Goal: Register for event/course

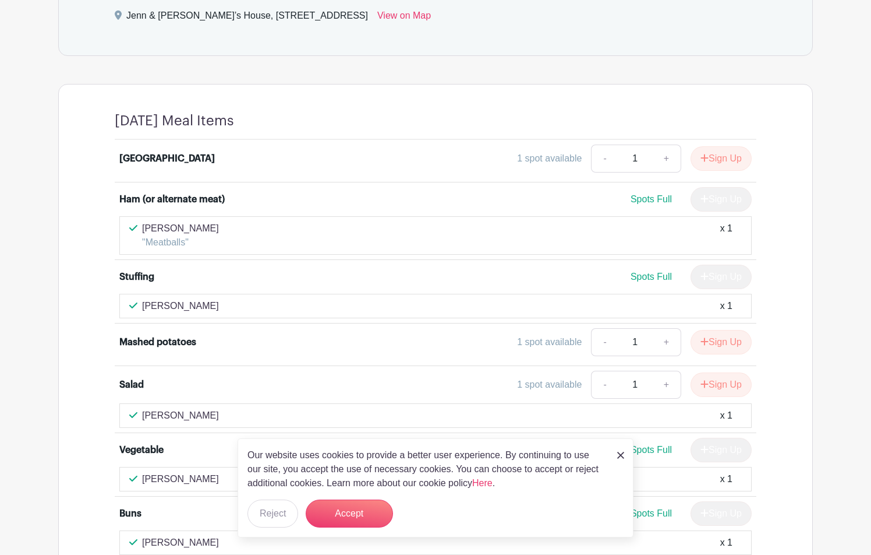
scroll to position [538, 0]
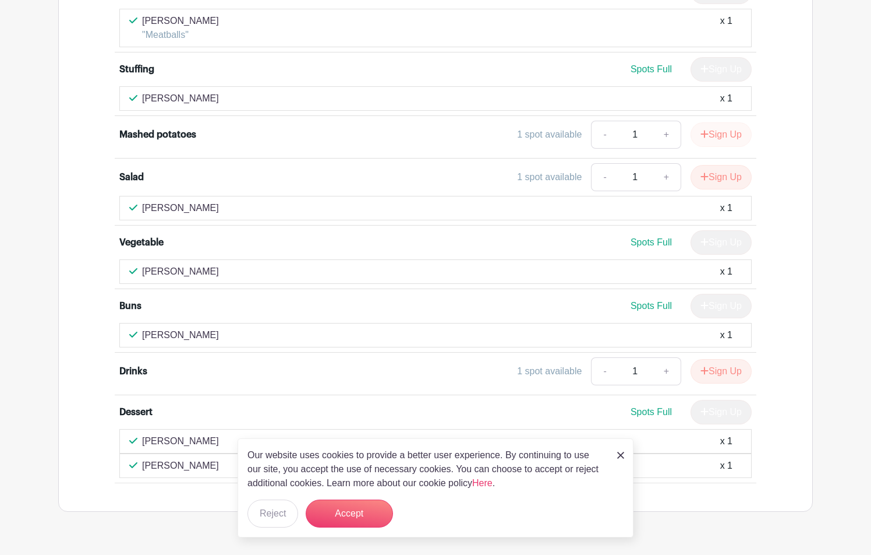
scroll to position [748, 0]
click at [720, 138] on button "Sign Up" at bounding box center [721, 133] width 61 height 24
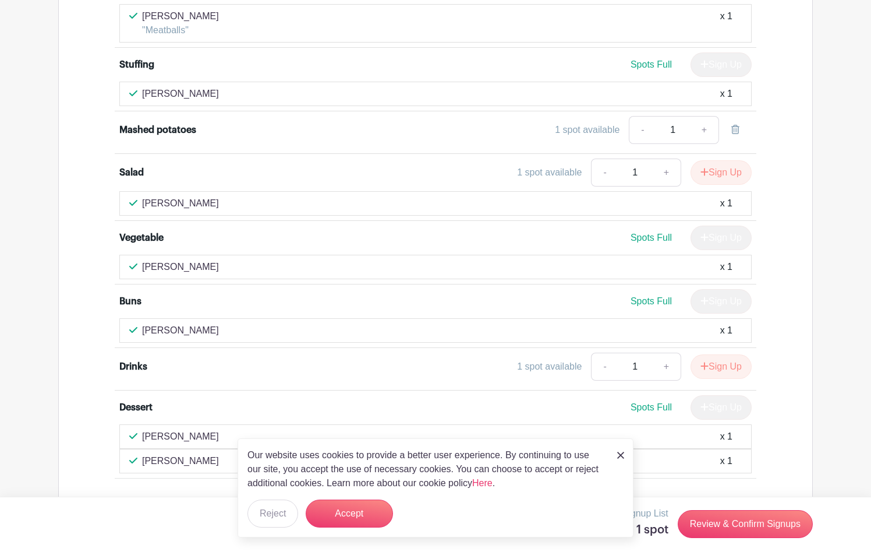
click at [236, 132] on div "Mashed potatoes" at bounding box center [198, 130] width 158 height 14
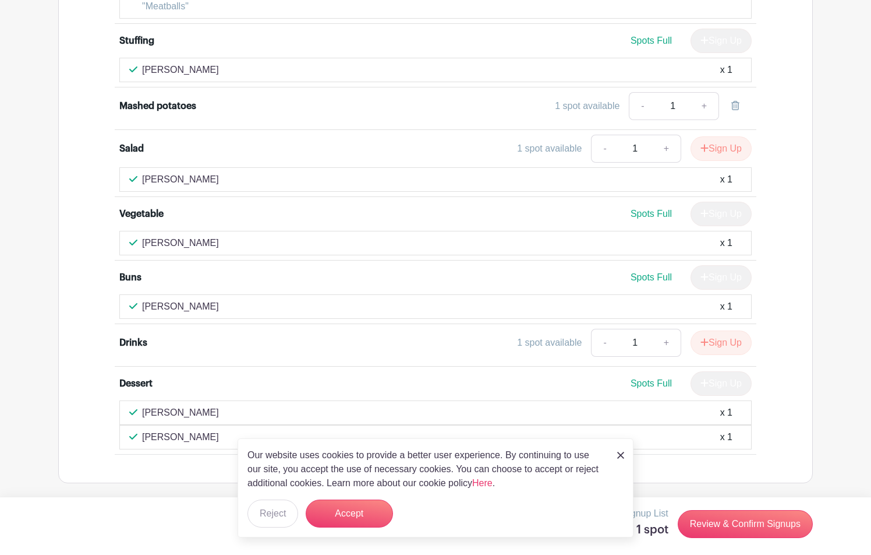
scroll to position [776, 1]
click at [594, 108] on div "1 spot available" at bounding box center [587, 105] width 65 height 14
click at [578, 106] on div "1 spot available" at bounding box center [587, 106] width 65 height 14
click at [528, 98] on div "1 spot available - 1 +" at bounding box center [515, 106] width 475 height 28
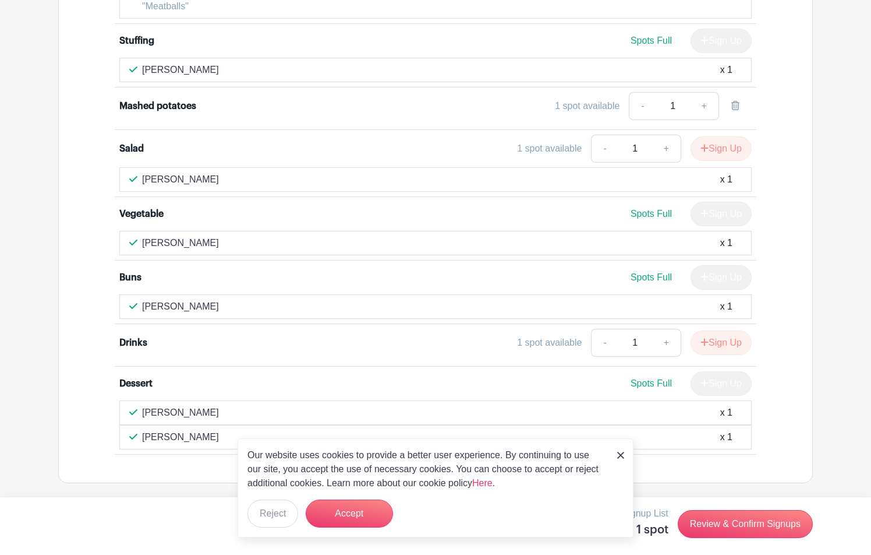
click at [708, 104] on link "+" at bounding box center [704, 106] width 29 height 28
click at [656, 105] on link "-" at bounding box center [642, 106] width 27 height 28
click at [572, 102] on div "1 spot available" at bounding box center [587, 106] width 65 height 14
click at [708, 105] on link "+" at bounding box center [704, 106] width 29 height 28
click at [675, 104] on input "1" at bounding box center [673, 106] width 35 height 28
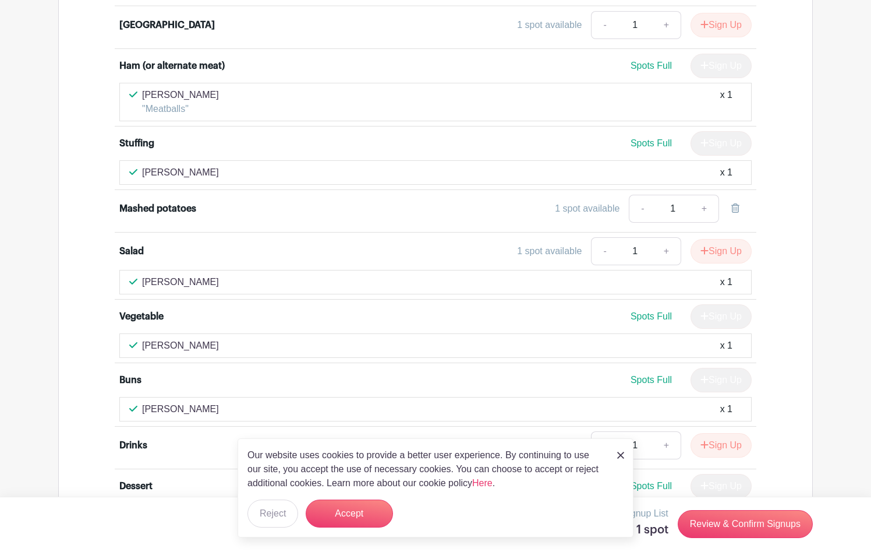
scroll to position [677, 2]
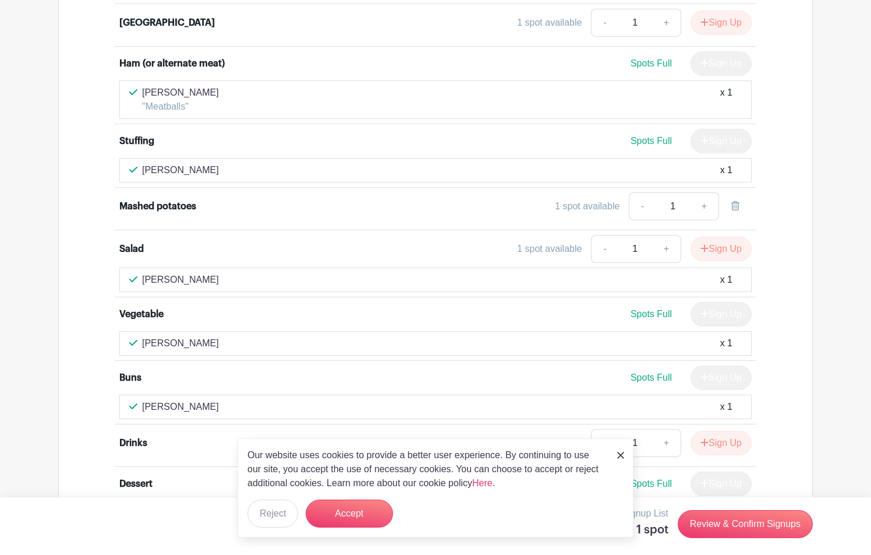
click at [734, 204] on icon at bounding box center [736, 205] width 8 height 9
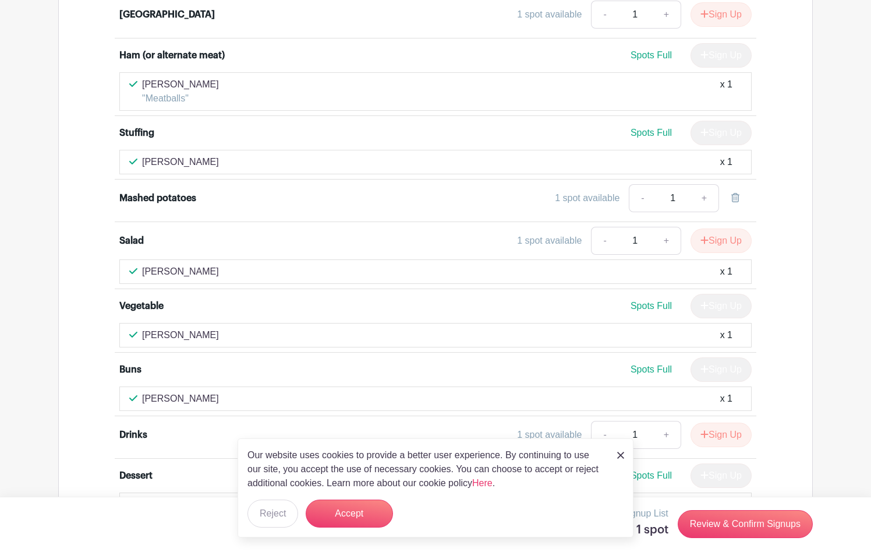
click at [466, 197] on div "1 spot available - 1 +" at bounding box center [515, 198] width 475 height 28
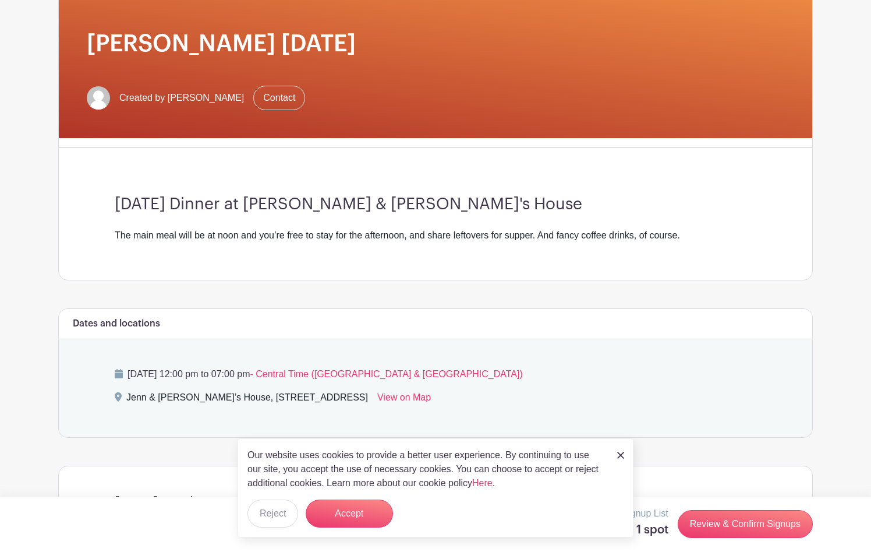
scroll to position [158, 0]
click at [350, 510] on button "Accept" at bounding box center [349, 513] width 87 height 28
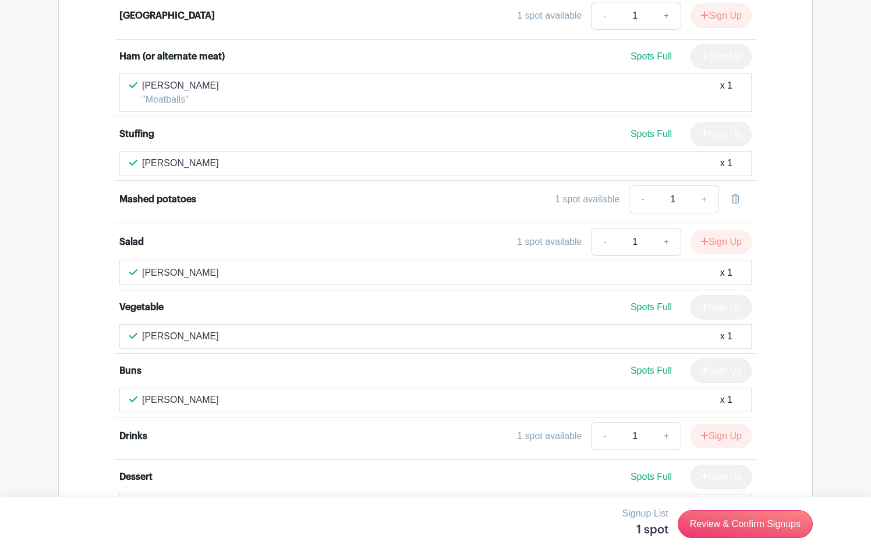
scroll to position [683, 0]
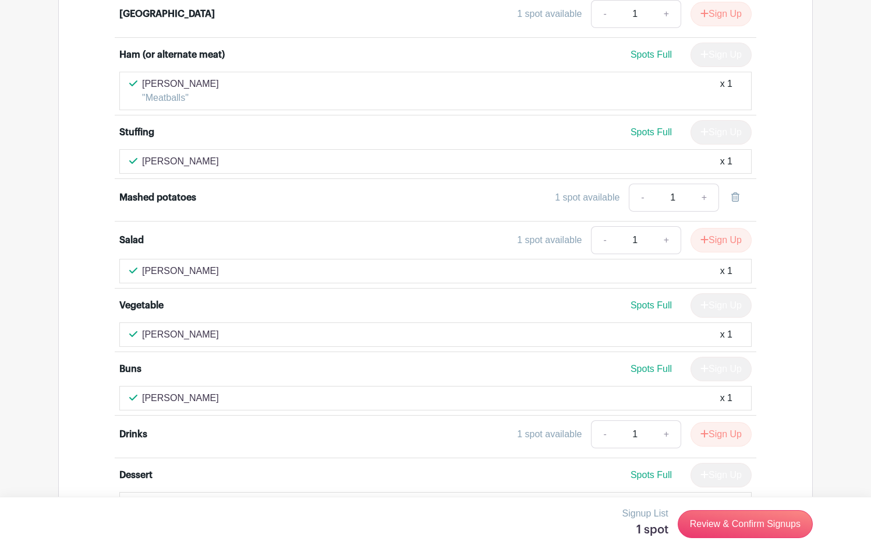
click at [190, 199] on div "Mashed potatoes" at bounding box center [157, 197] width 77 height 14
click at [225, 193] on div "Mashed potatoes" at bounding box center [198, 197] width 158 height 14
click at [305, 196] on div "1 spot available - 1 +" at bounding box center [515, 197] width 475 height 28
